Goal: Task Accomplishment & Management: Manage account settings

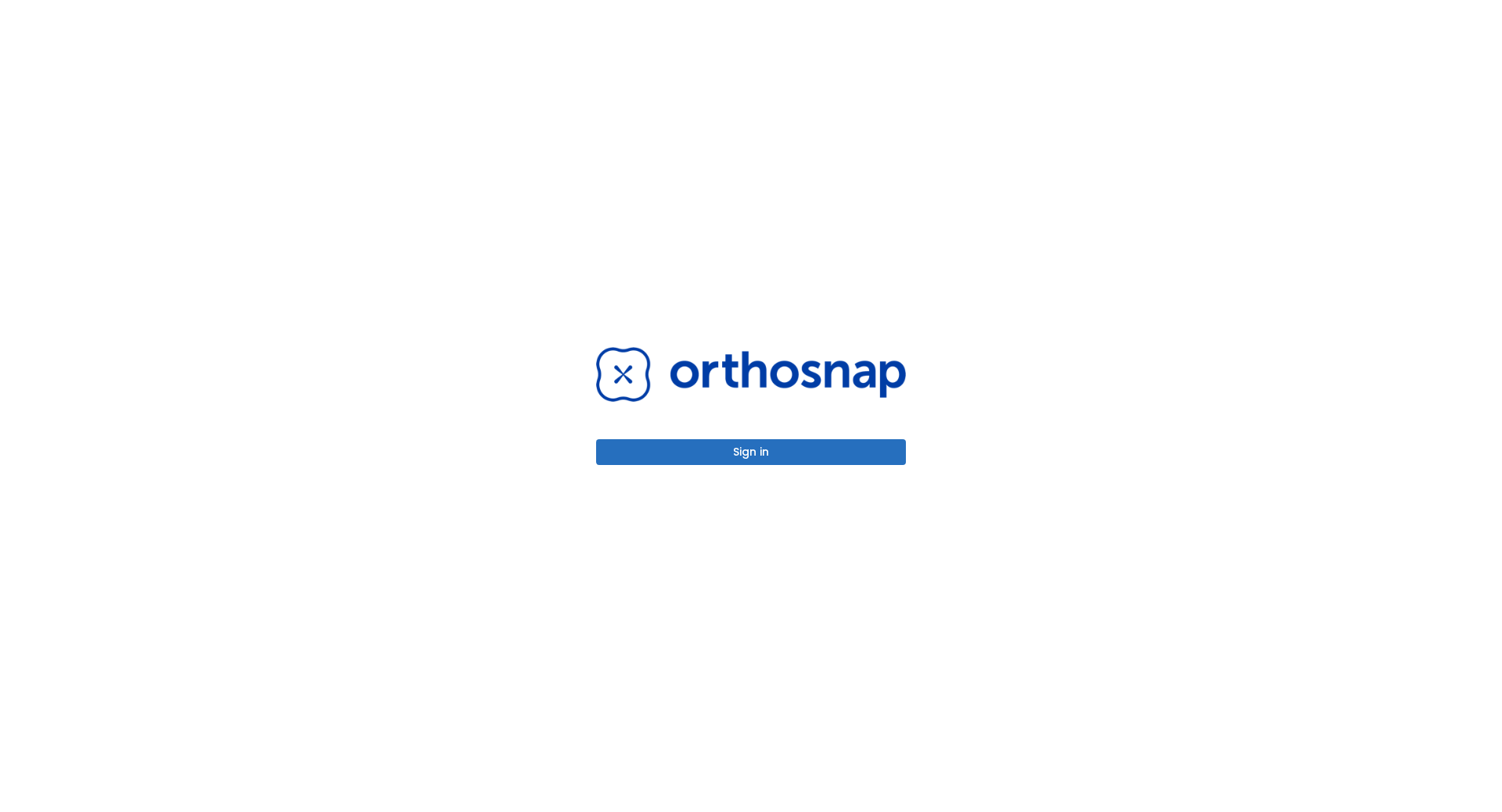
click at [735, 460] on button "Sign in" at bounding box center [751, 452] width 309 height 26
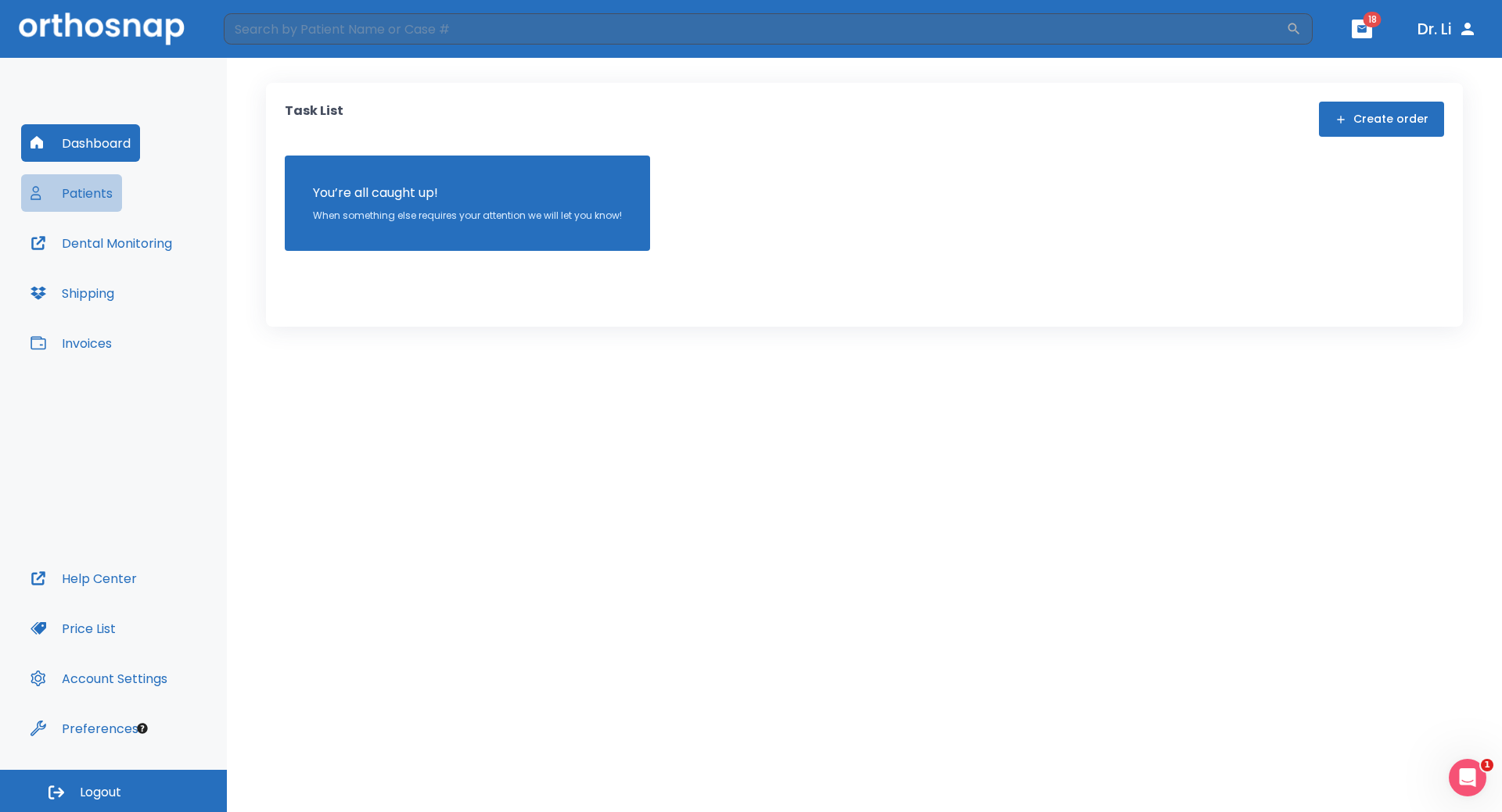
click at [84, 198] on button "Patients" at bounding box center [72, 193] width 101 height 38
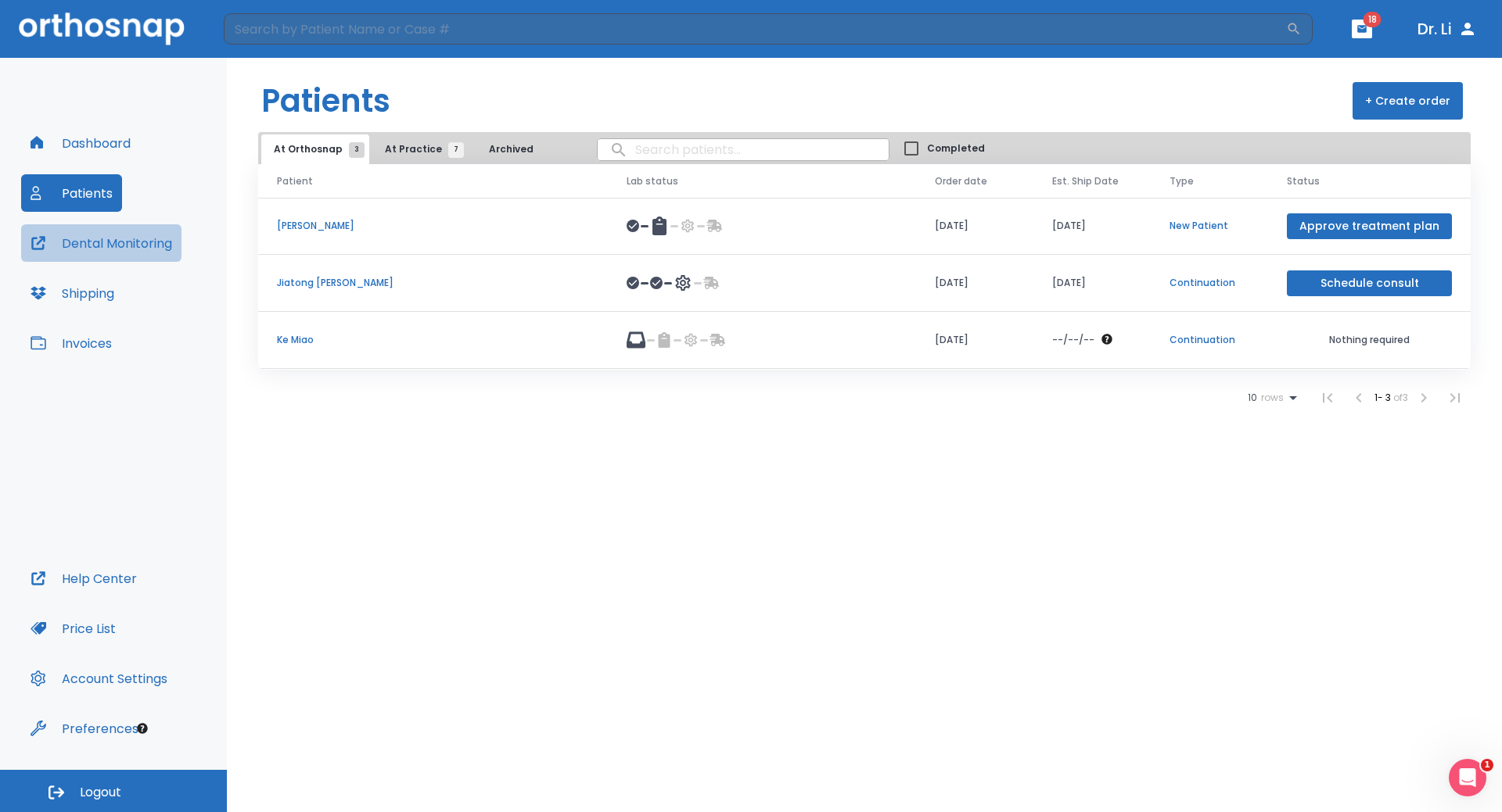
click at [162, 238] on button "Dental Monitoring" at bounding box center [101, 243] width 161 height 38
click at [406, 141] on button "At Practice 7" at bounding box center [420, 149] width 96 height 30
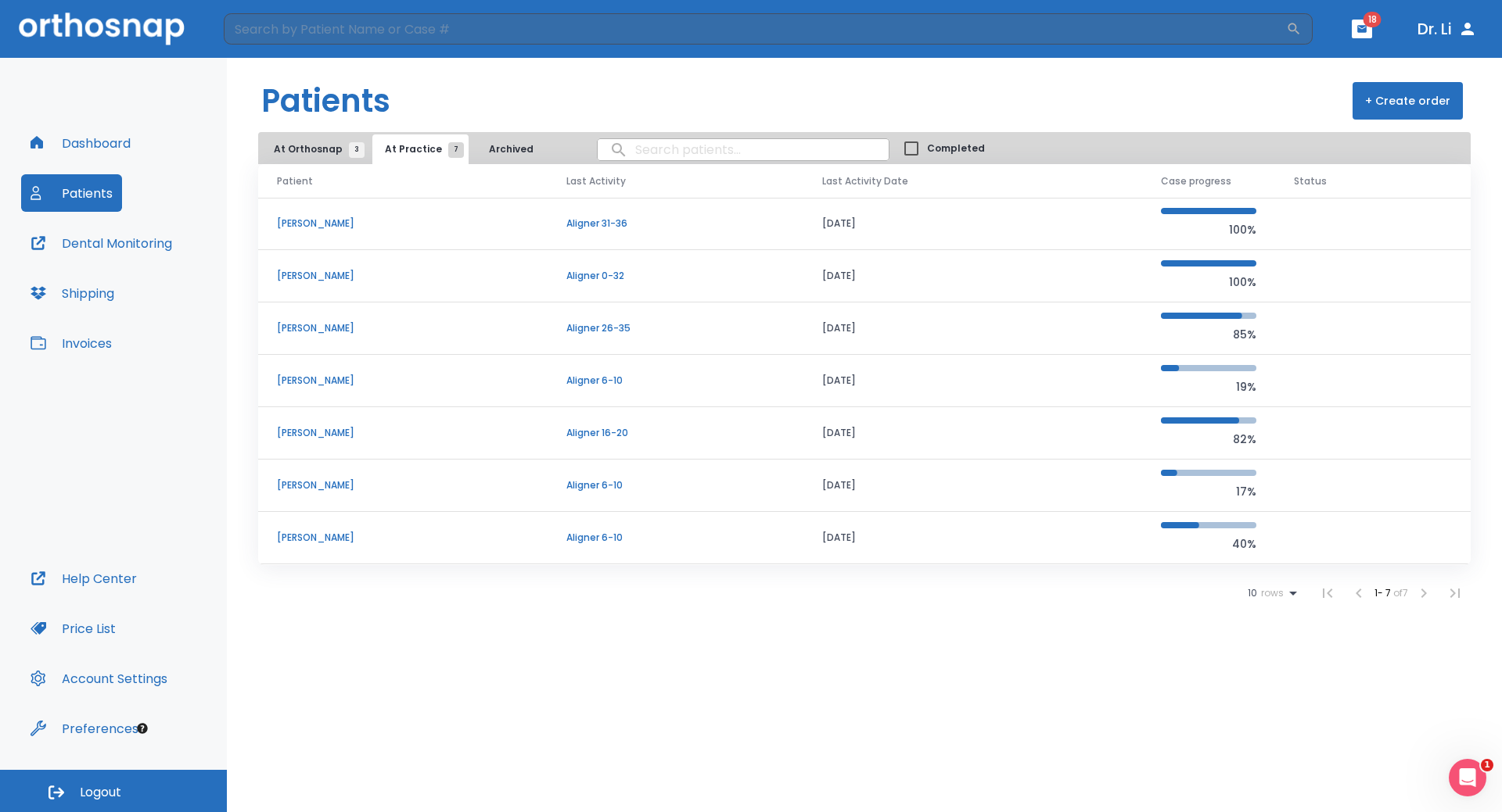
click at [312, 535] on p "[PERSON_NAME]" at bounding box center [403, 538] width 252 height 14
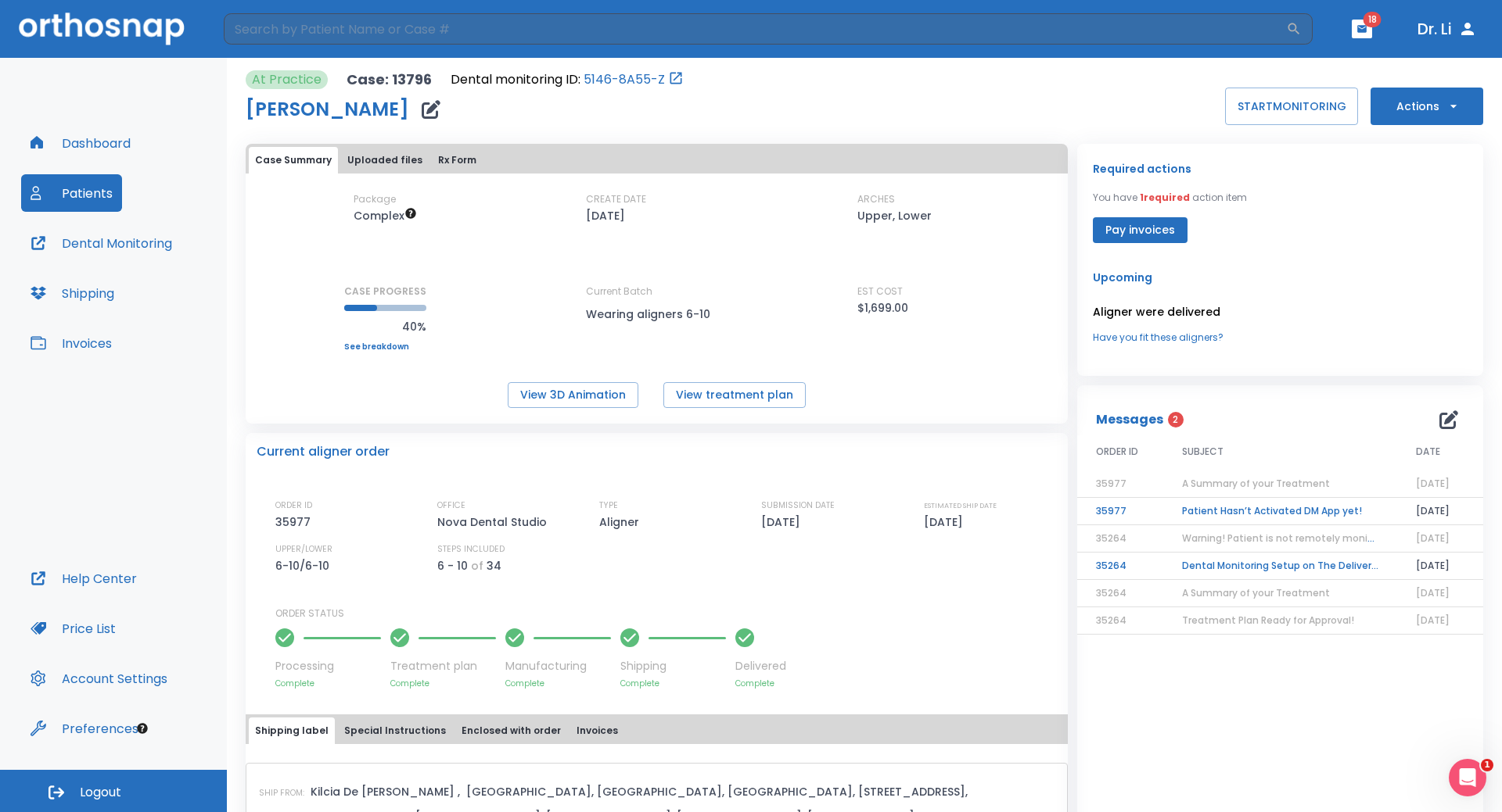
click at [1394, 104] on button "Actions" at bounding box center [1426, 106] width 113 height 38
click at [1308, 120] on div at bounding box center [751, 406] width 1502 height 812
click at [1305, 103] on button "START MONITORING" at bounding box center [1291, 106] width 133 height 38
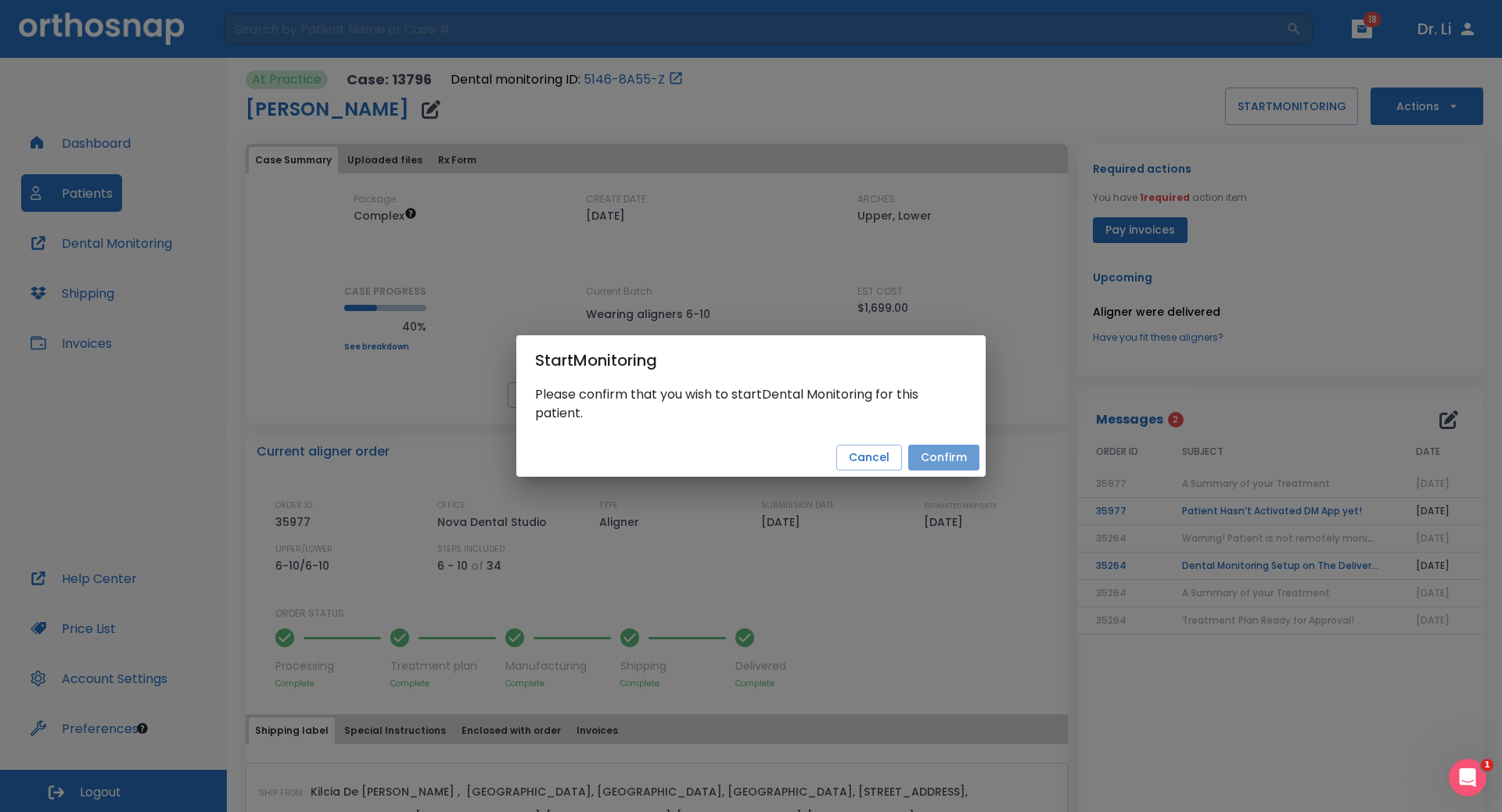
click at [939, 459] on button "Confirm" at bounding box center [943, 458] width 72 height 26
